Goal: Find specific page/section: Find specific page/section

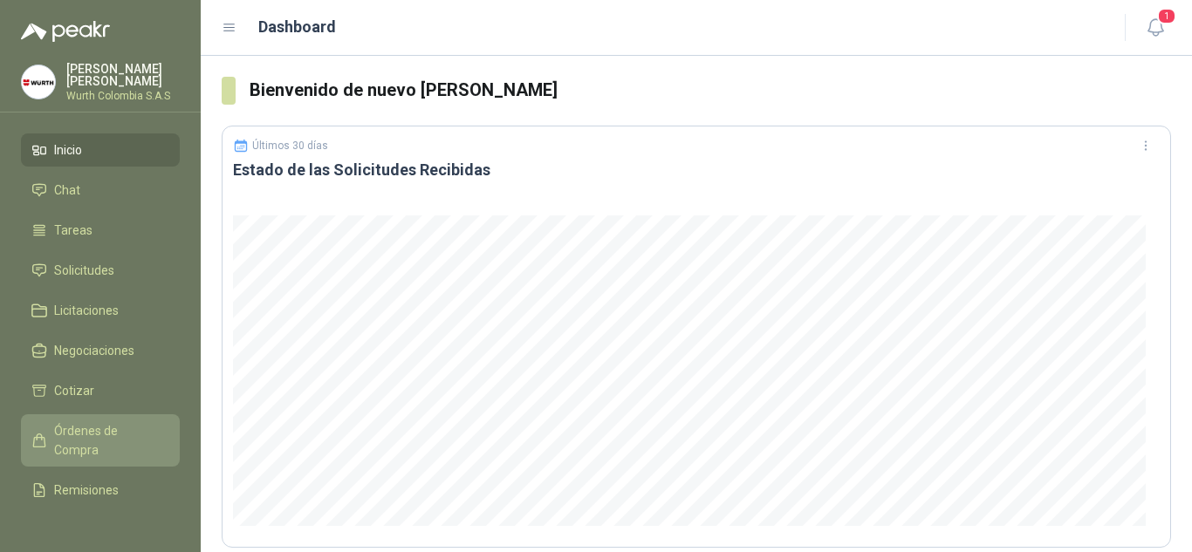
click at [82, 428] on span "Órdenes de Compra" at bounding box center [108, 440] width 109 height 38
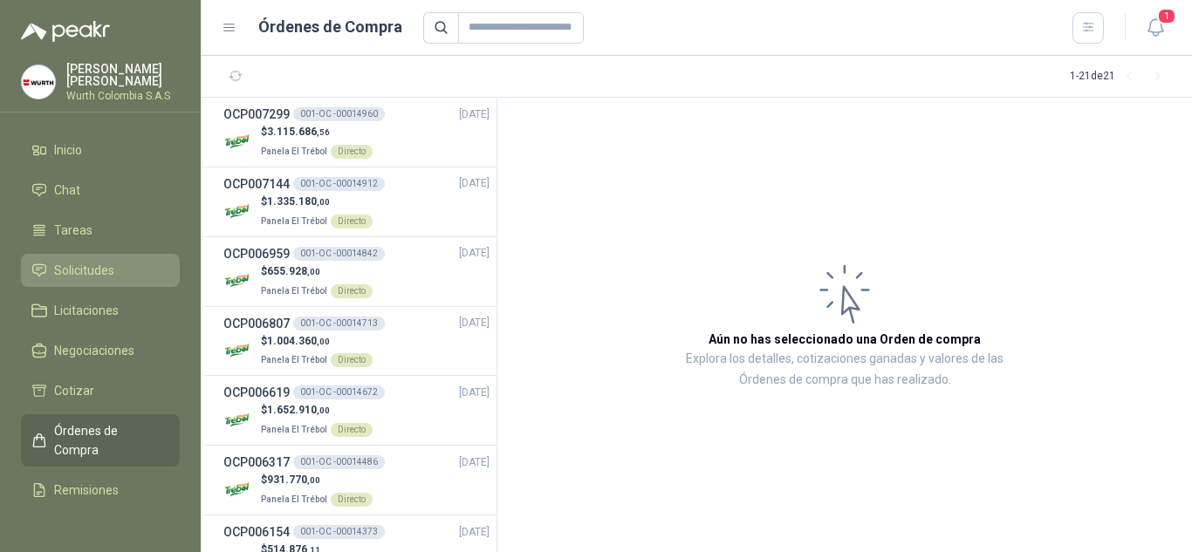
click at [85, 270] on span "Solicitudes" at bounding box center [84, 270] width 60 height 19
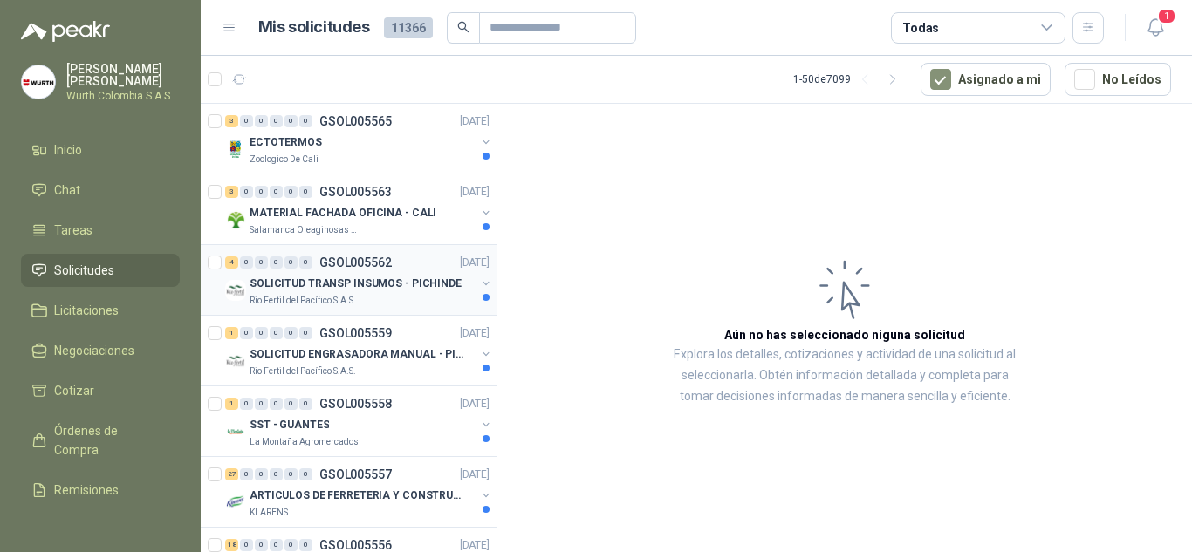
click at [354, 276] on p "SOLICITUD TRANSP INSUMOS - PICHINDE" at bounding box center [355, 284] width 212 height 17
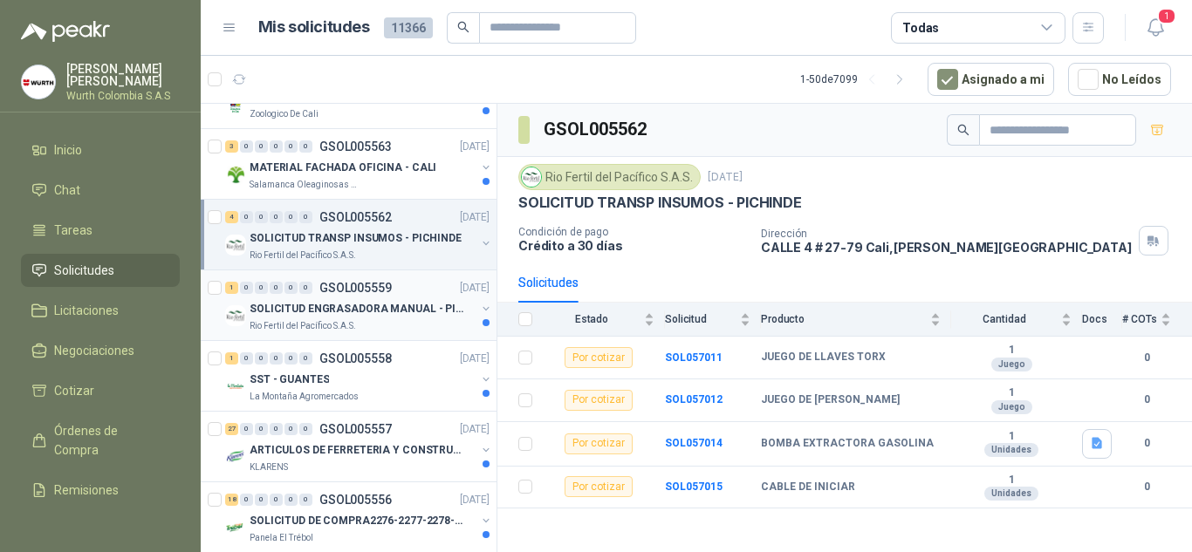
scroll to position [87, 0]
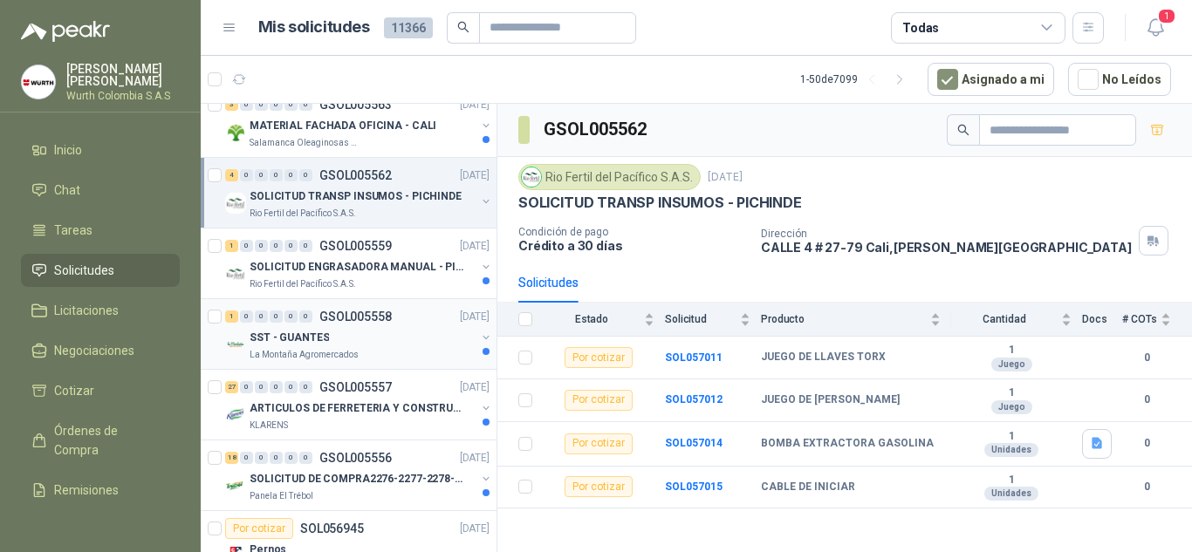
click at [349, 348] on p "La Montaña Agromercados" at bounding box center [303, 355] width 109 height 14
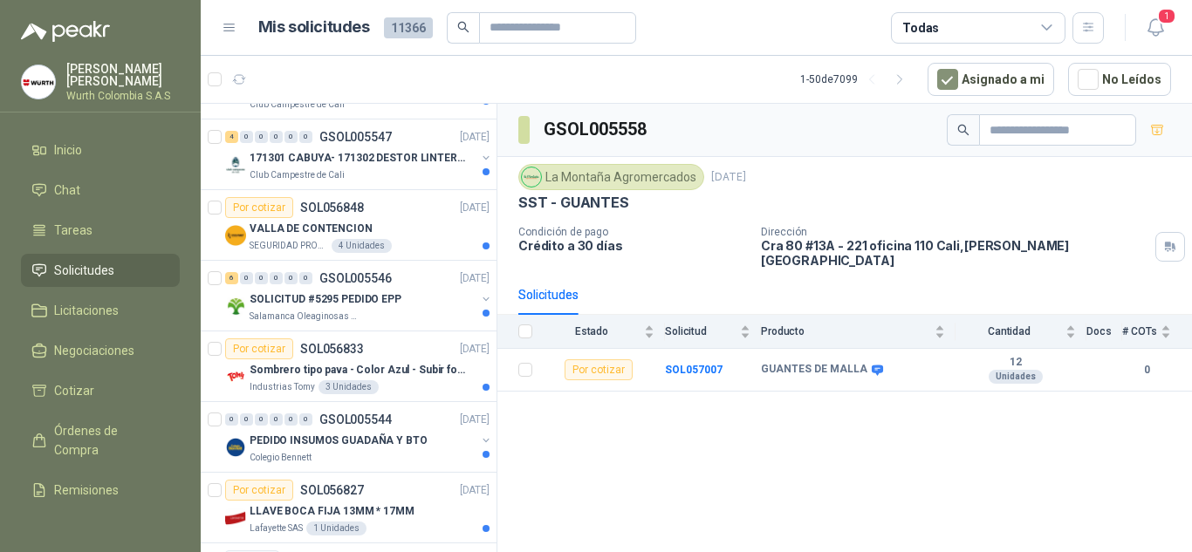
scroll to position [1745, 0]
